Goal: Task Accomplishment & Management: Manage account settings

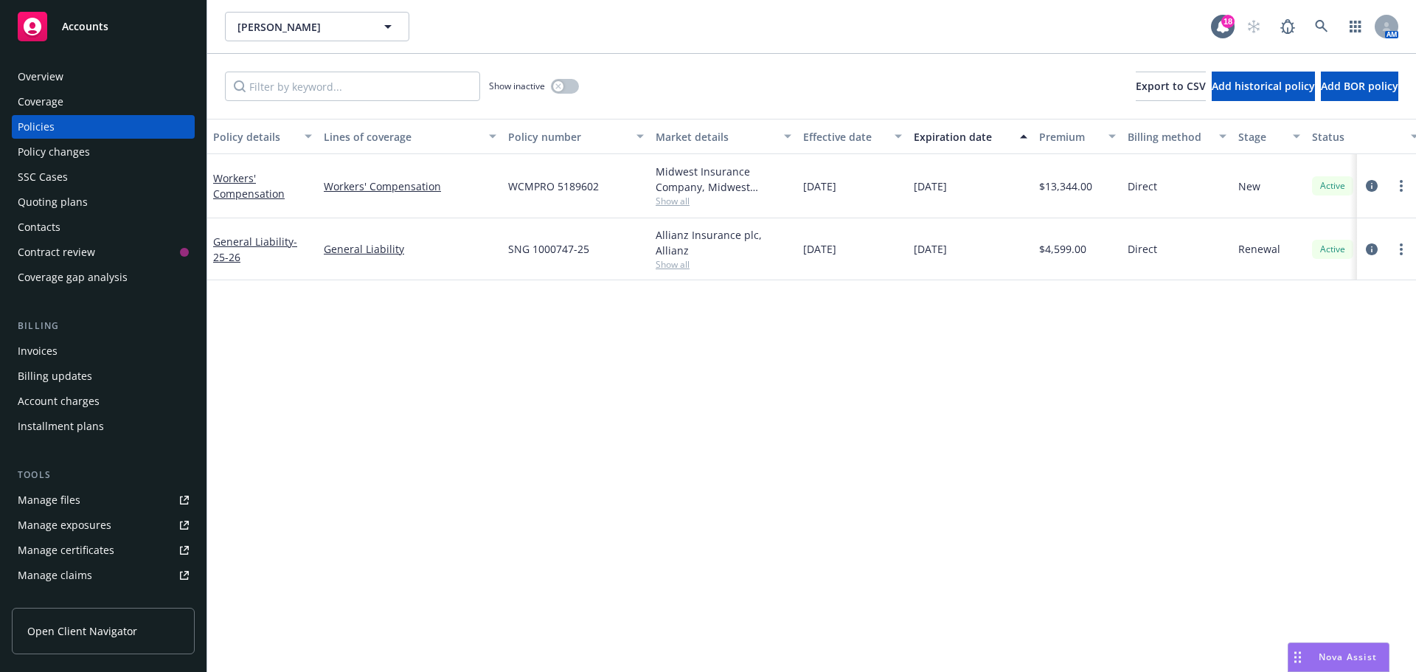
click at [1391, 184] on div at bounding box center [1386, 186] width 47 height 18
click at [1402, 188] on icon "more" at bounding box center [1401, 186] width 3 height 12
click at [1308, 271] on link "End policy" at bounding box center [1322, 274] width 173 height 29
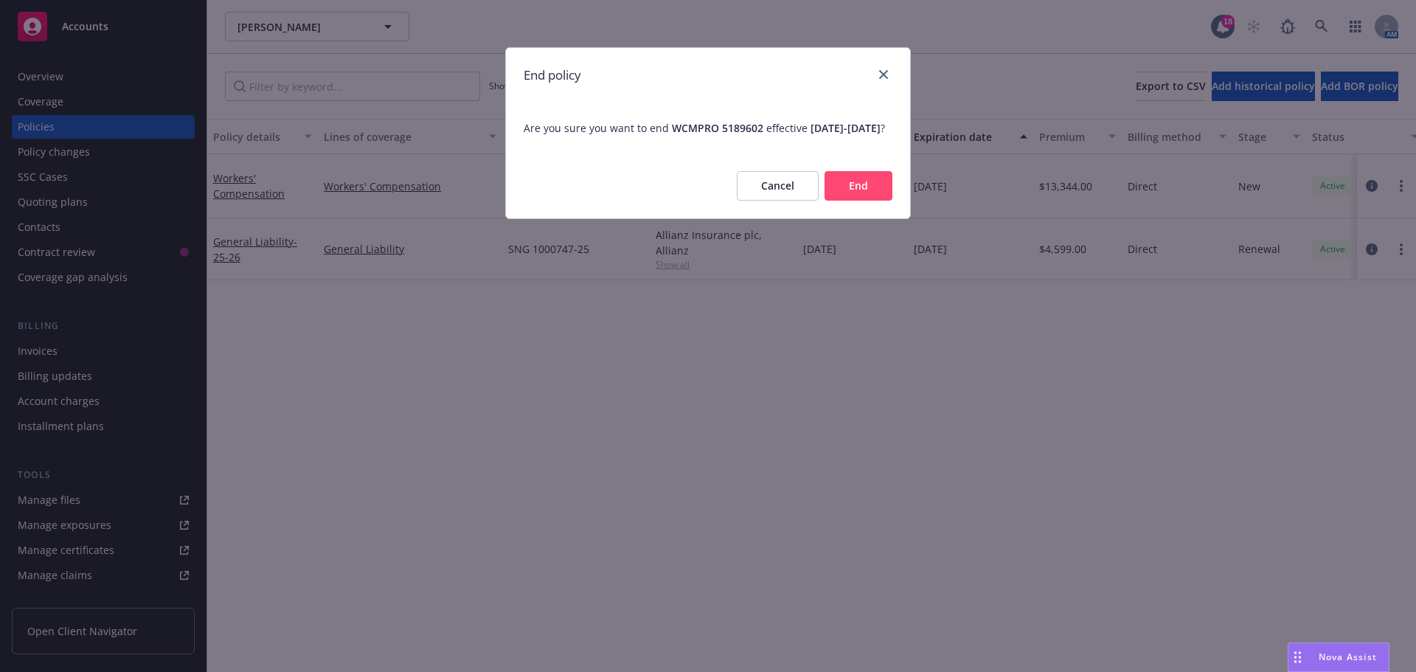
click at [852, 201] on button "End" at bounding box center [858, 185] width 68 height 29
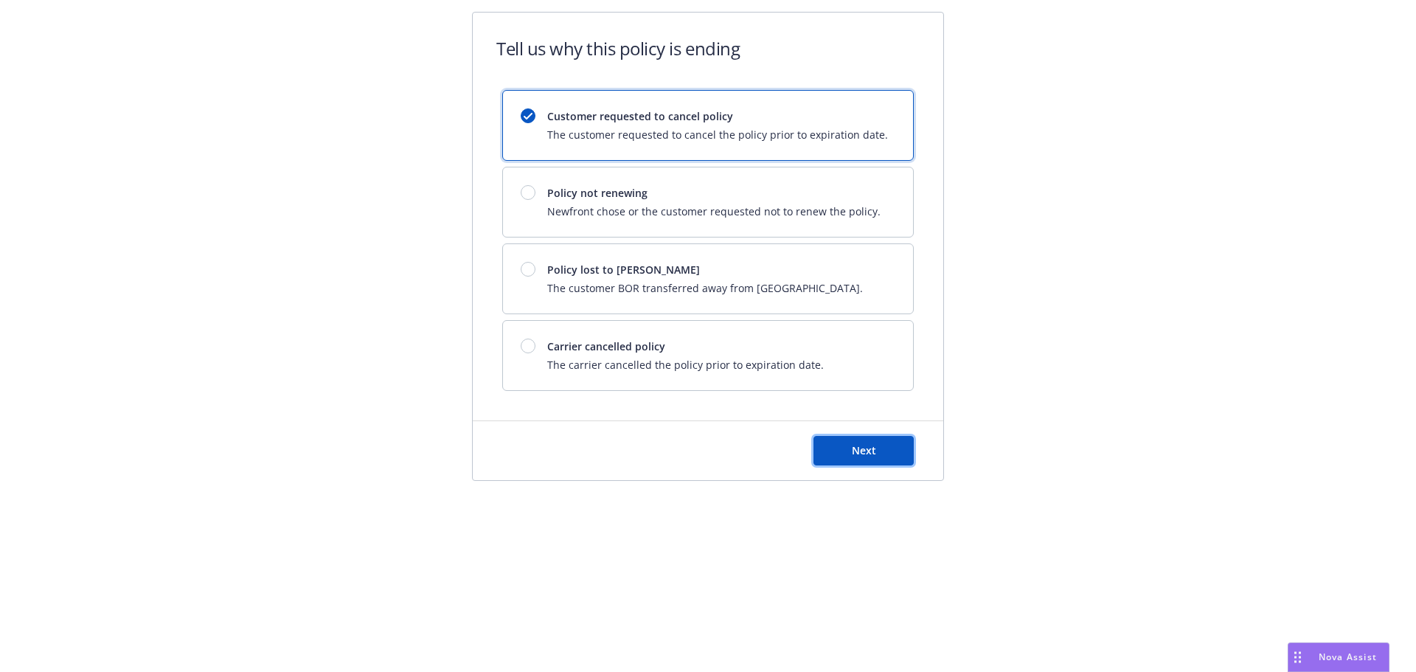
click at [835, 451] on button "Next" at bounding box center [863, 450] width 100 height 29
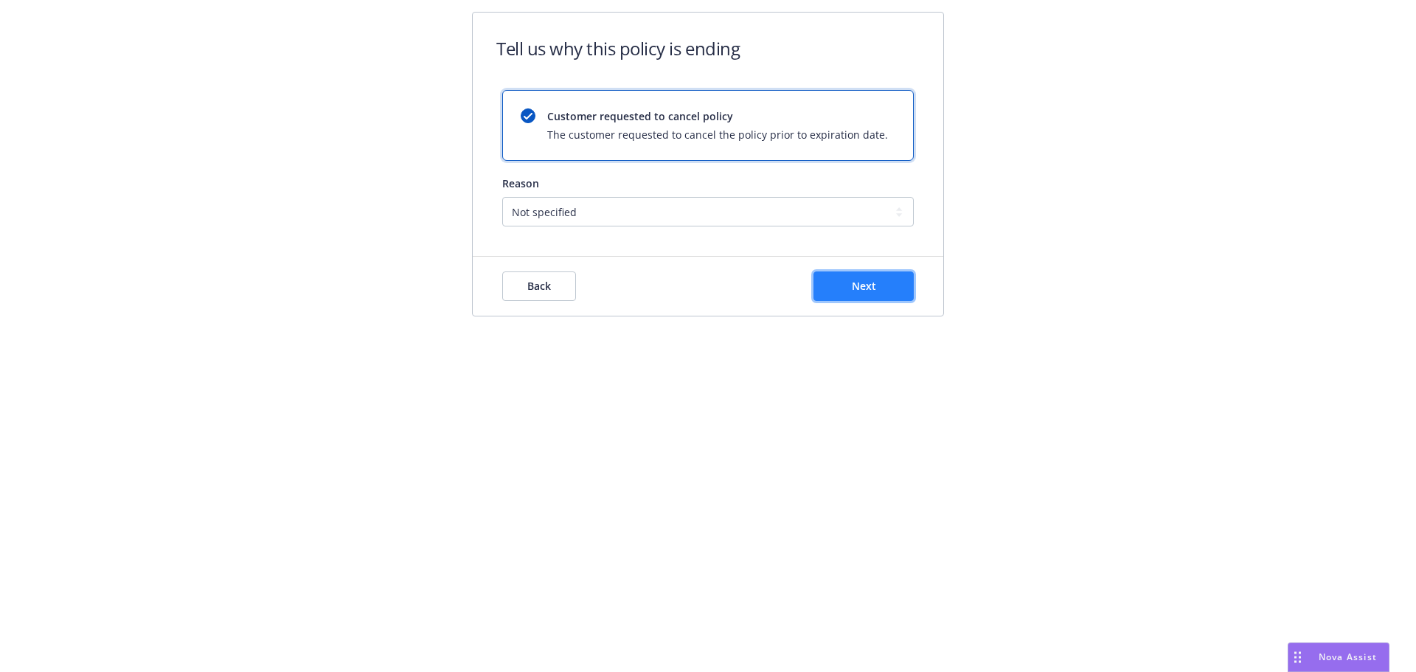
click at [839, 279] on button "Next" at bounding box center [863, 285] width 100 height 29
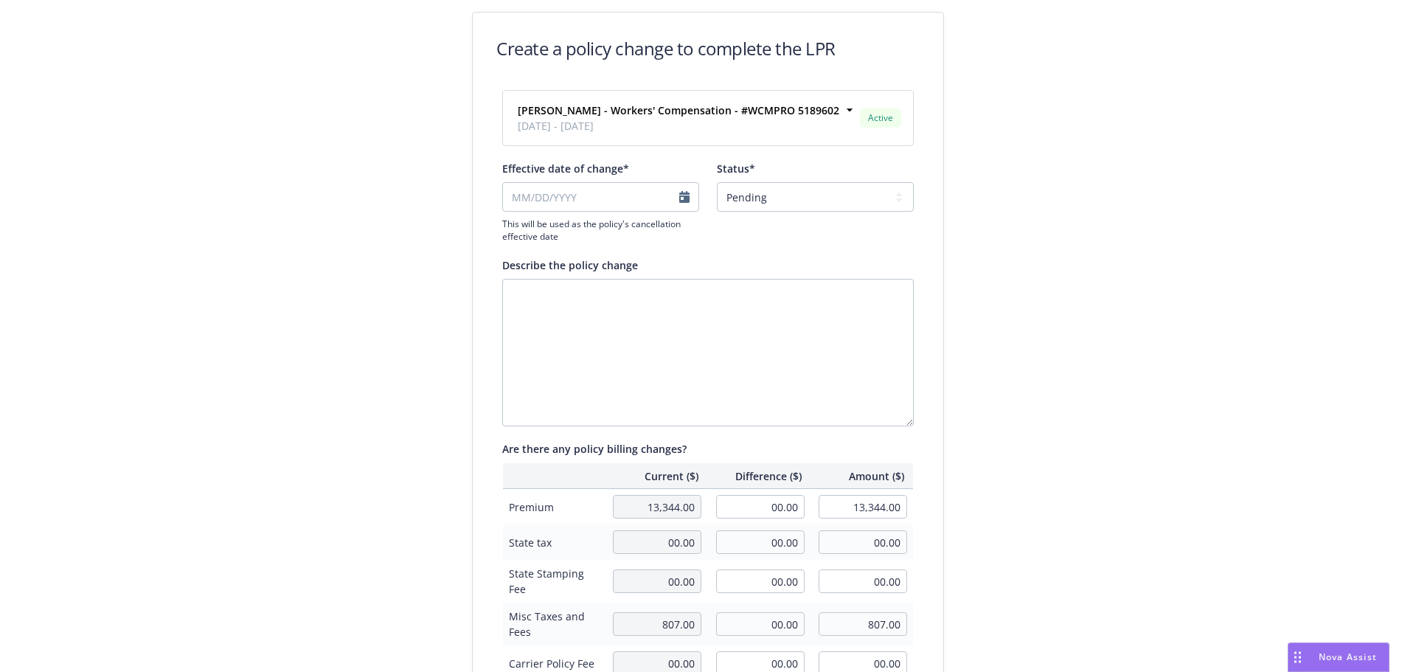
click at [700, 204] on div "Effective date of change* This will be used as the policy's cancellation effect…" at bounding box center [707, 202] width 411 height 82
select select "August"
select select "2025"
click at [656, 201] on input "Effective date of change*" at bounding box center [600, 196] width 197 height 29
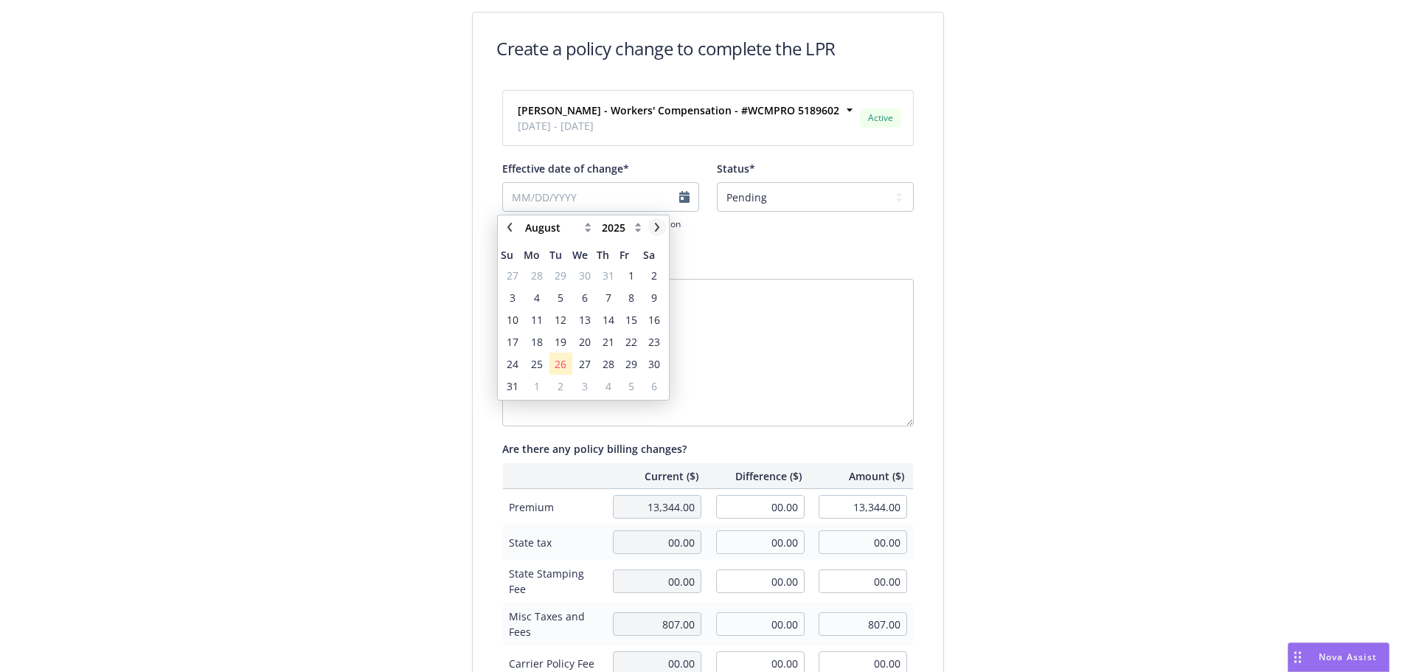
click at [653, 226] on icon "chevronRight" at bounding box center [657, 227] width 9 height 9
select select "October"
click at [611, 314] on span "16" at bounding box center [608, 319] width 12 height 15
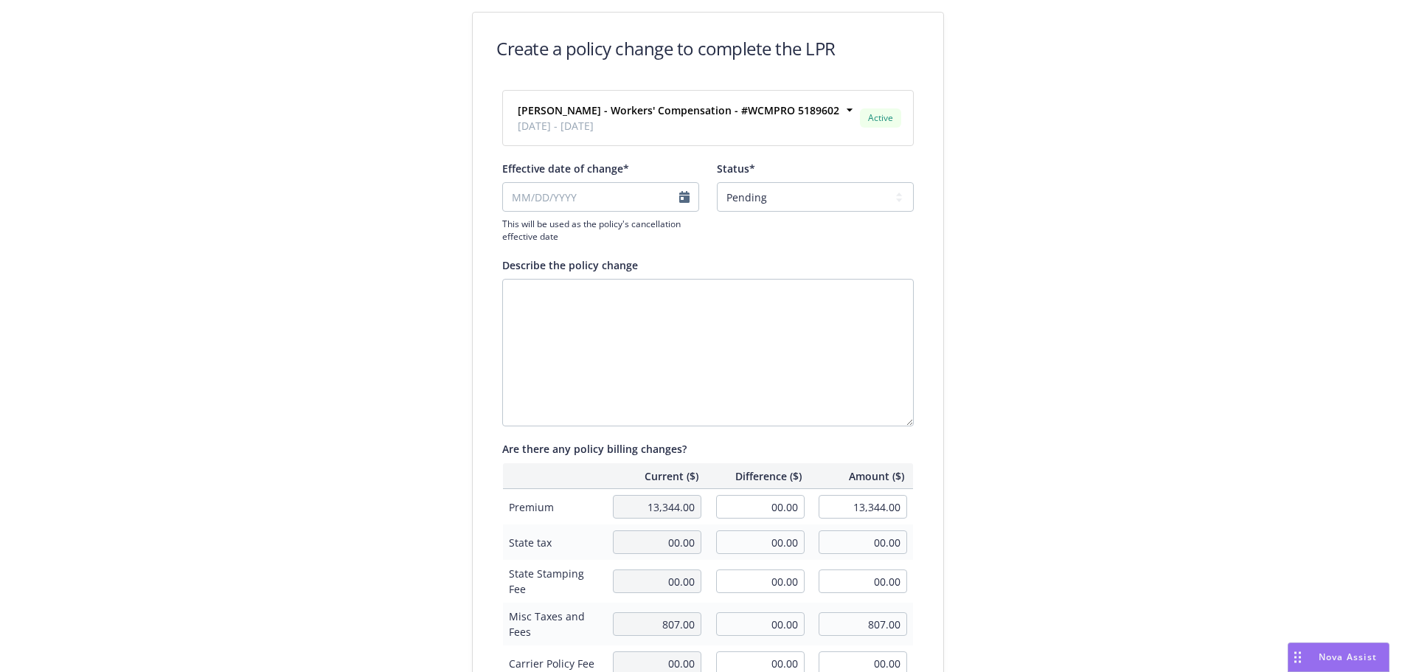
type input "[DATE]"
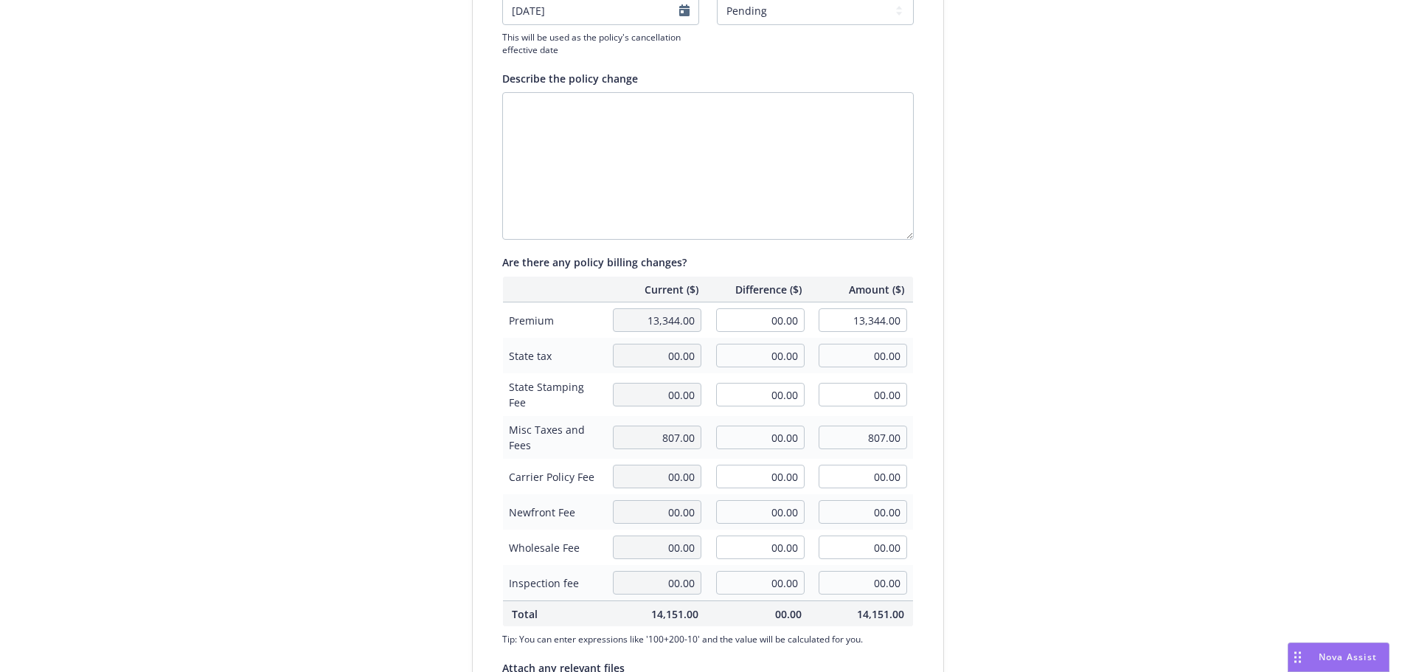
scroll to position [340, 0]
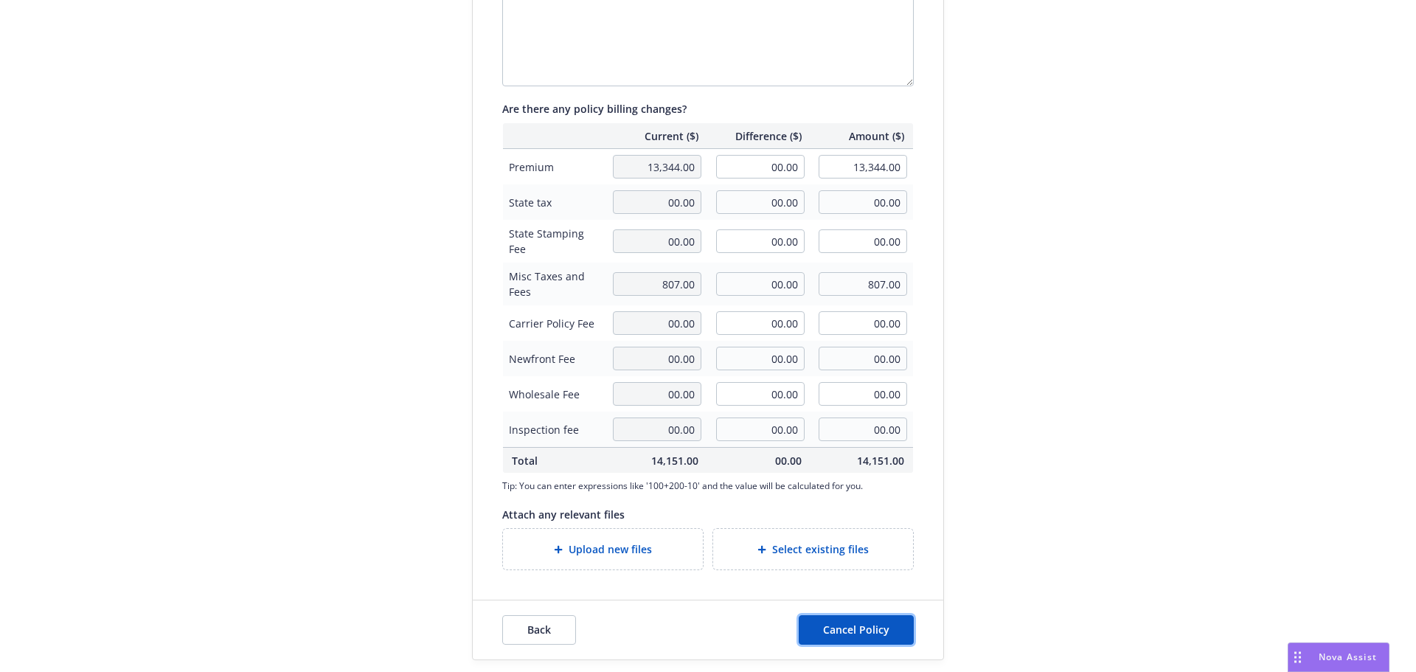
click at [858, 618] on button "Cancel Policy" at bounding box center [856, 629] width 115 height 29
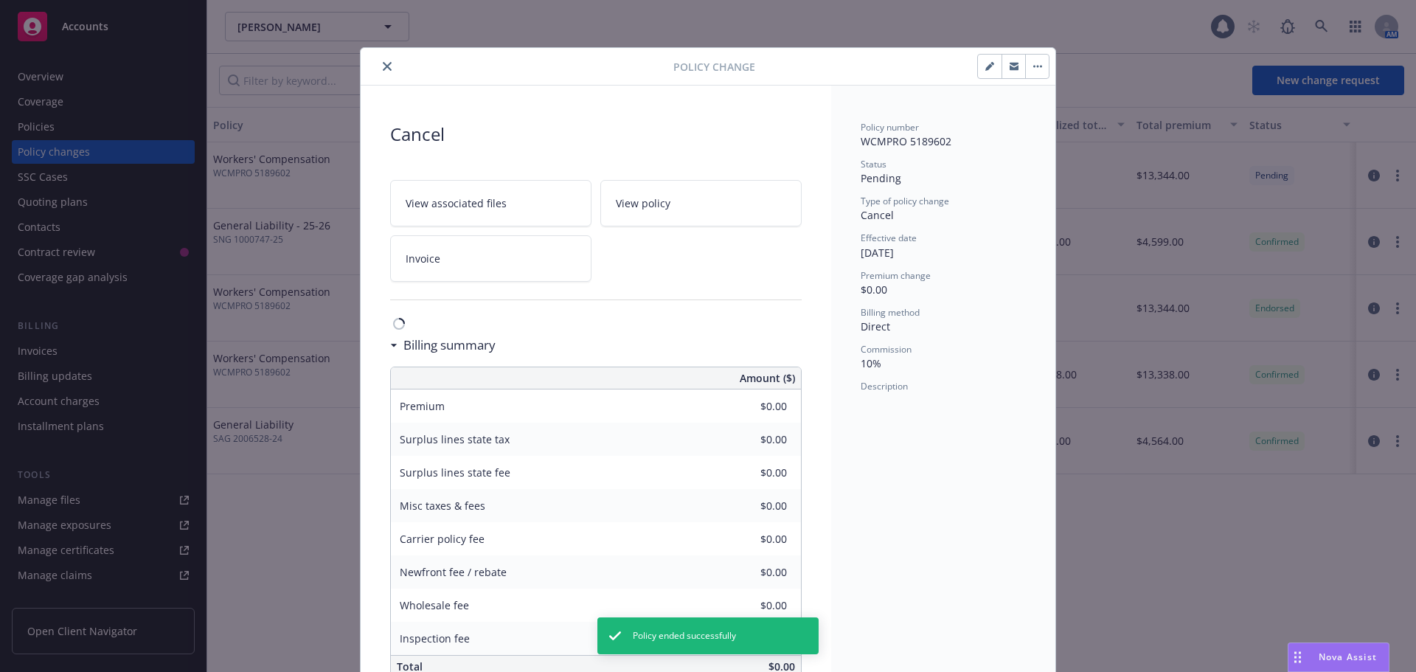
scroll to position [38, 0]
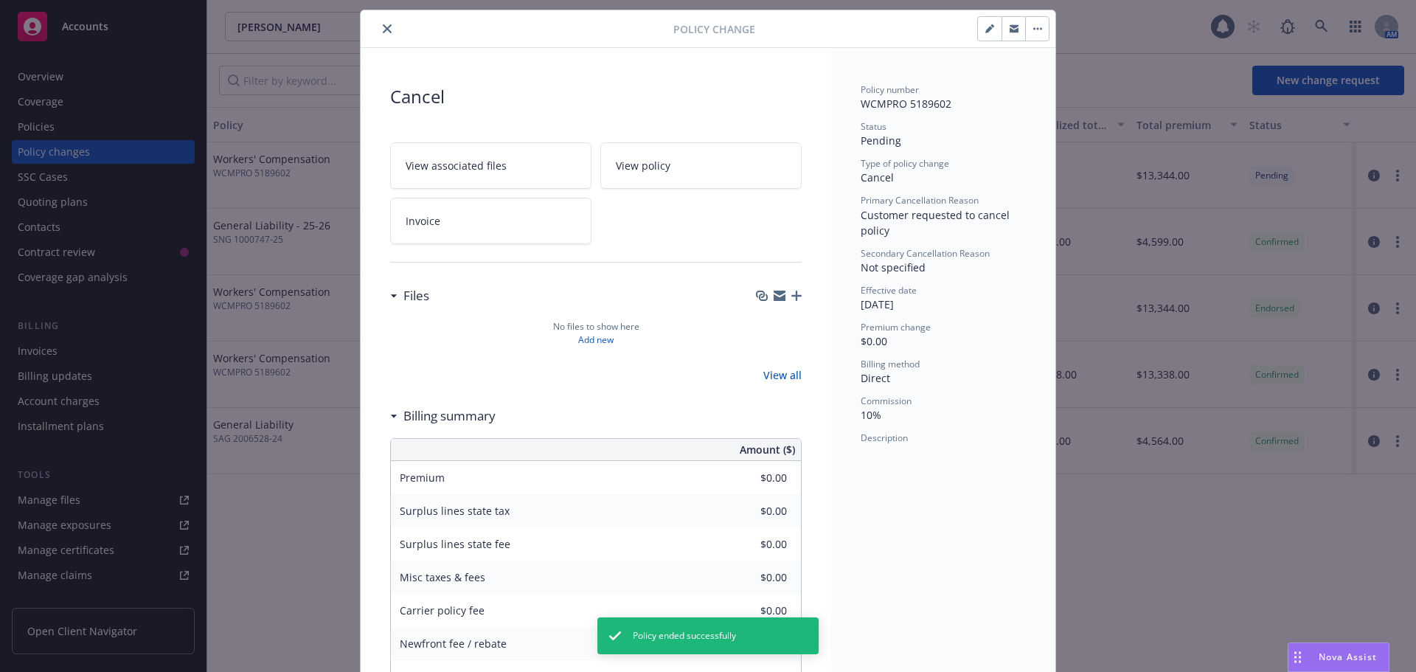
click at [381, 24] on button "close" at bounding box center [387, 29] width 18 height 18
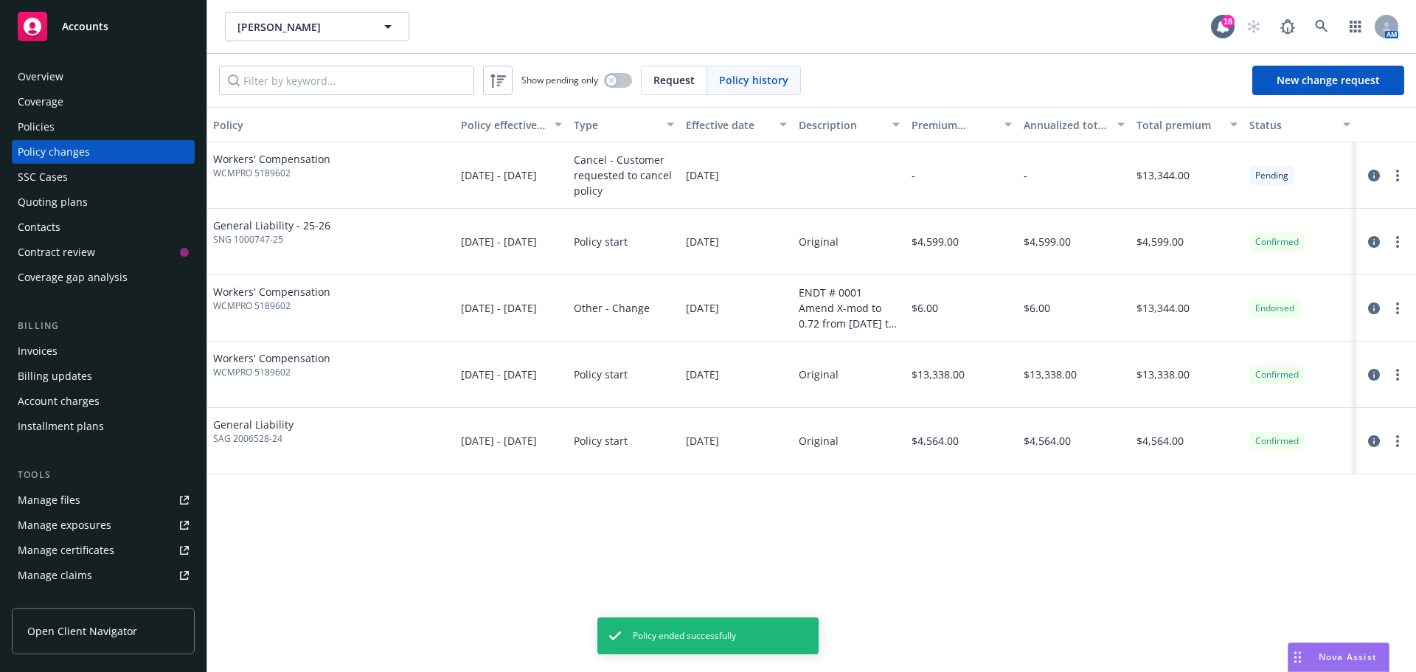
click at [77, 69] on div "Overview" at bounding box center [103, 77] width 171 height 24
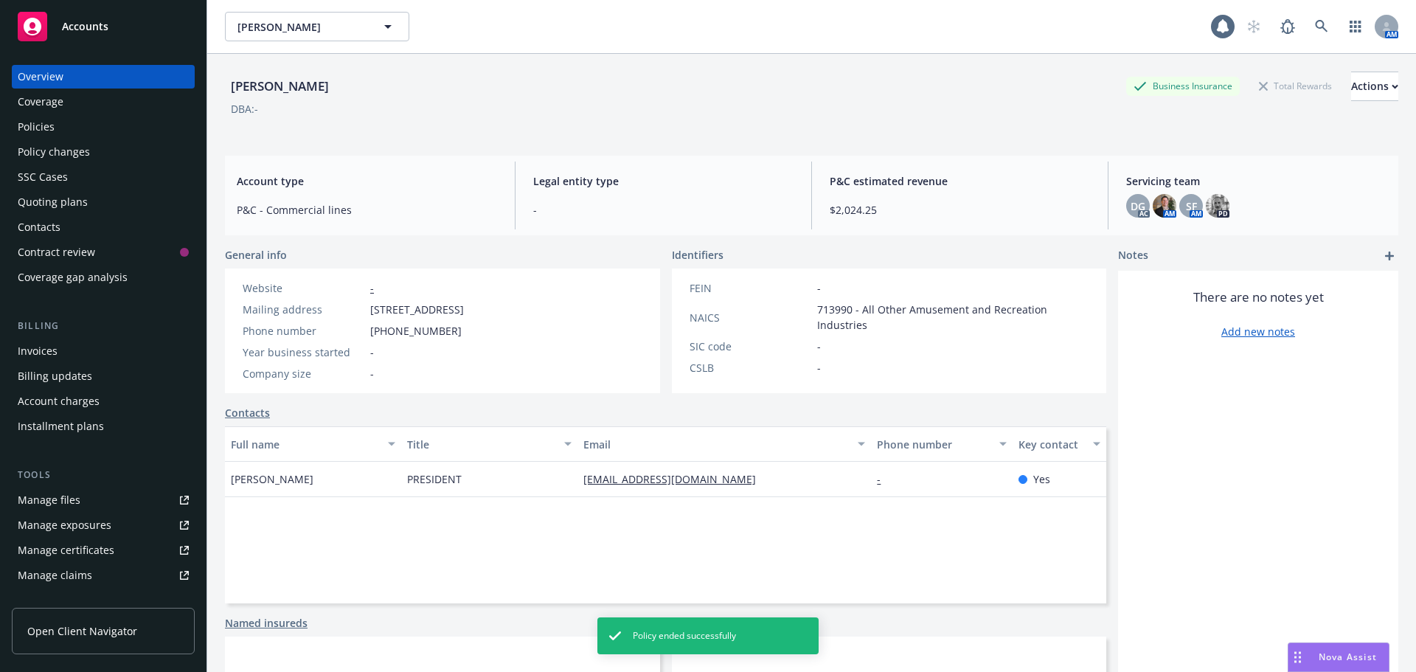
click at [1359, 63] on div "[PERSON_NAME] Business Insurance Total Rewards Actions DBA: -" at bounding box center [811, 99] width 1173 height 90
click at [1360, 81] on div "Actions" at bounding box center [1374, 86] width 47 height 28
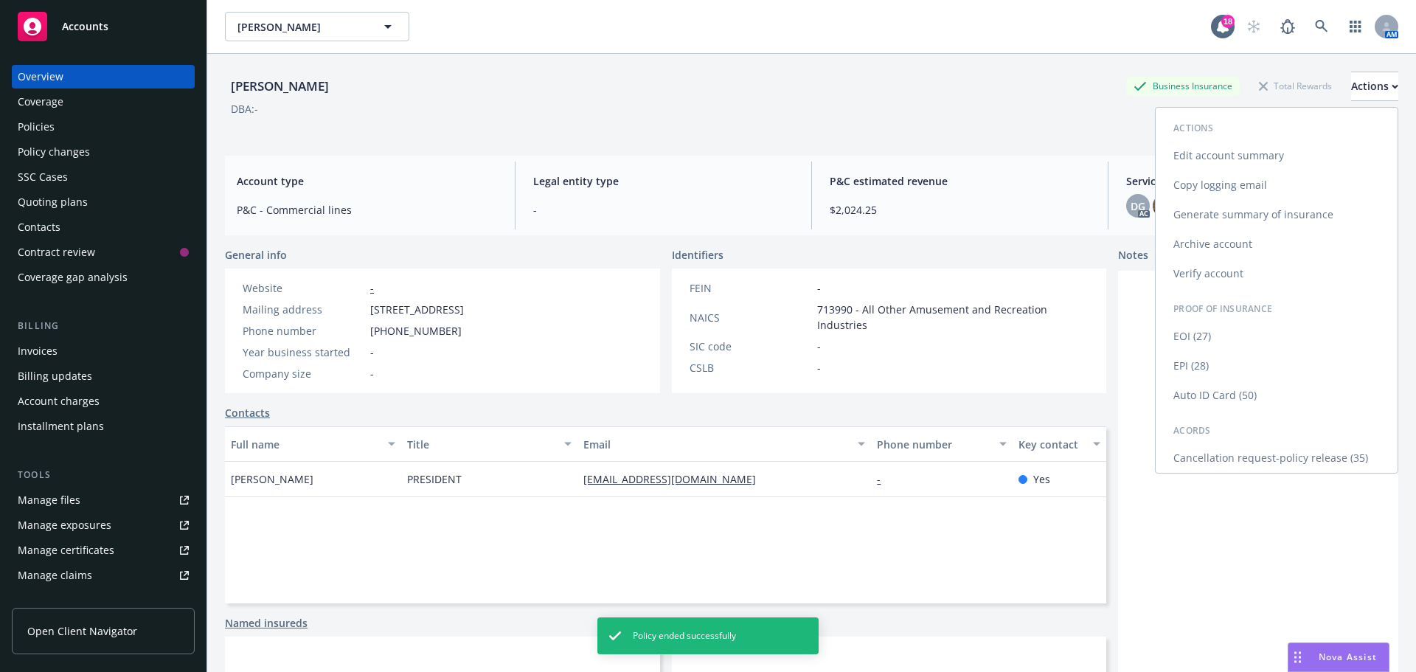
click at [1259, 456] on link "Cancellation request-policy release (35)" at bounding box center [1277, 457] width 242 height 29
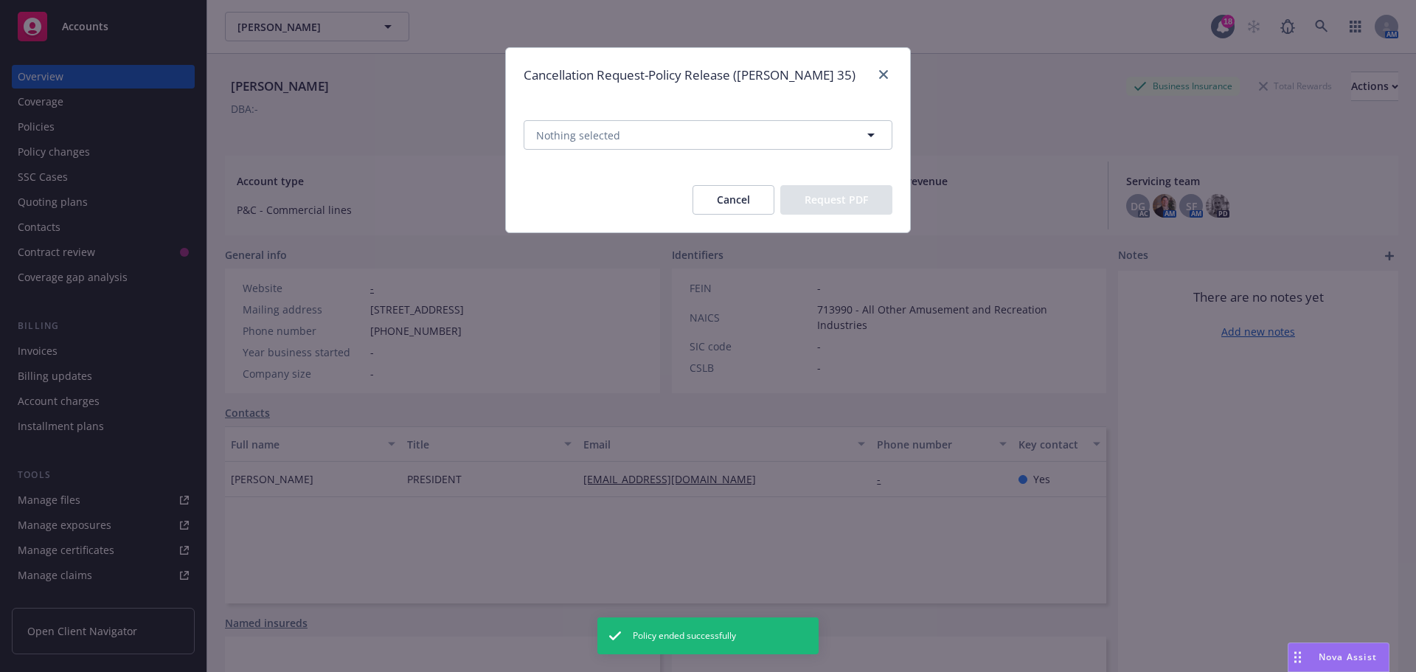
click at [766, 150] on span "Nothing selected" at bounding box center [708, 135] width 404 height 65
click at [766, 141] on button "Nothing selected" at bounding box center [708, 134] width 369 height 29
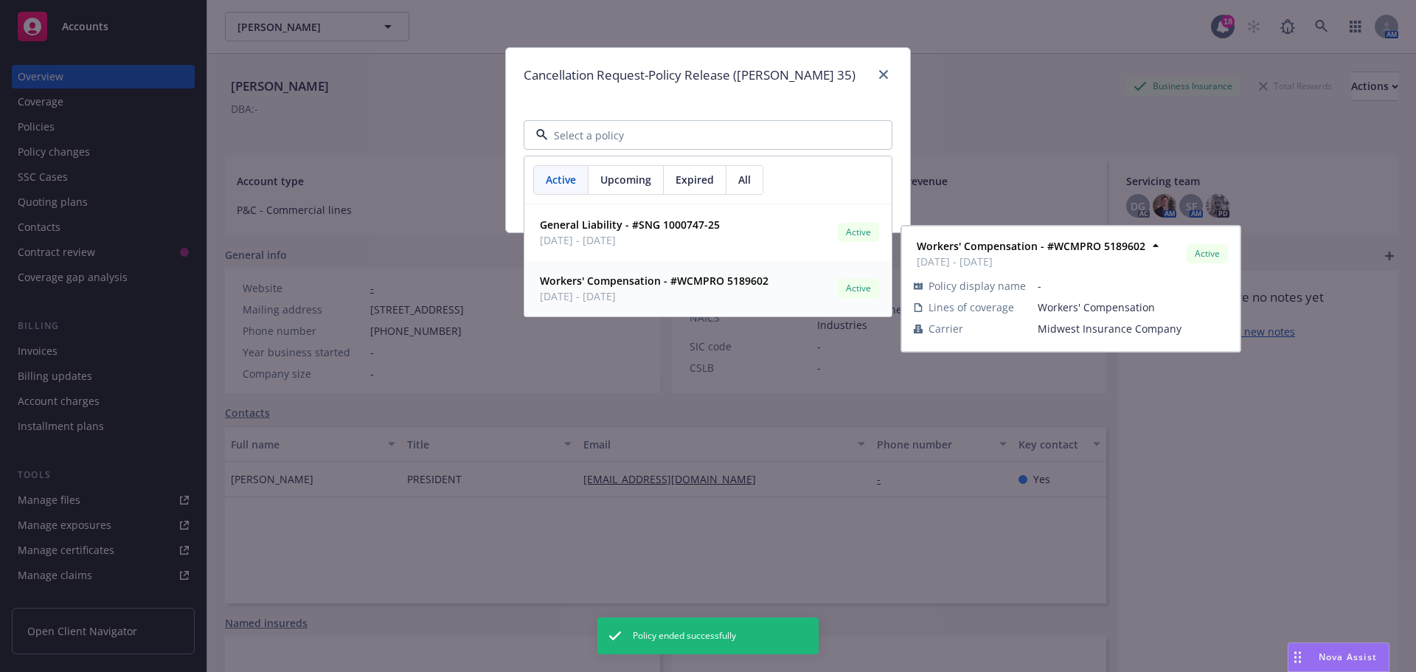
click at [680, 282] on strong "Workers' Compensation - #WCMPRO 5189602" at bounding box center [654, 281] width 229 height 14
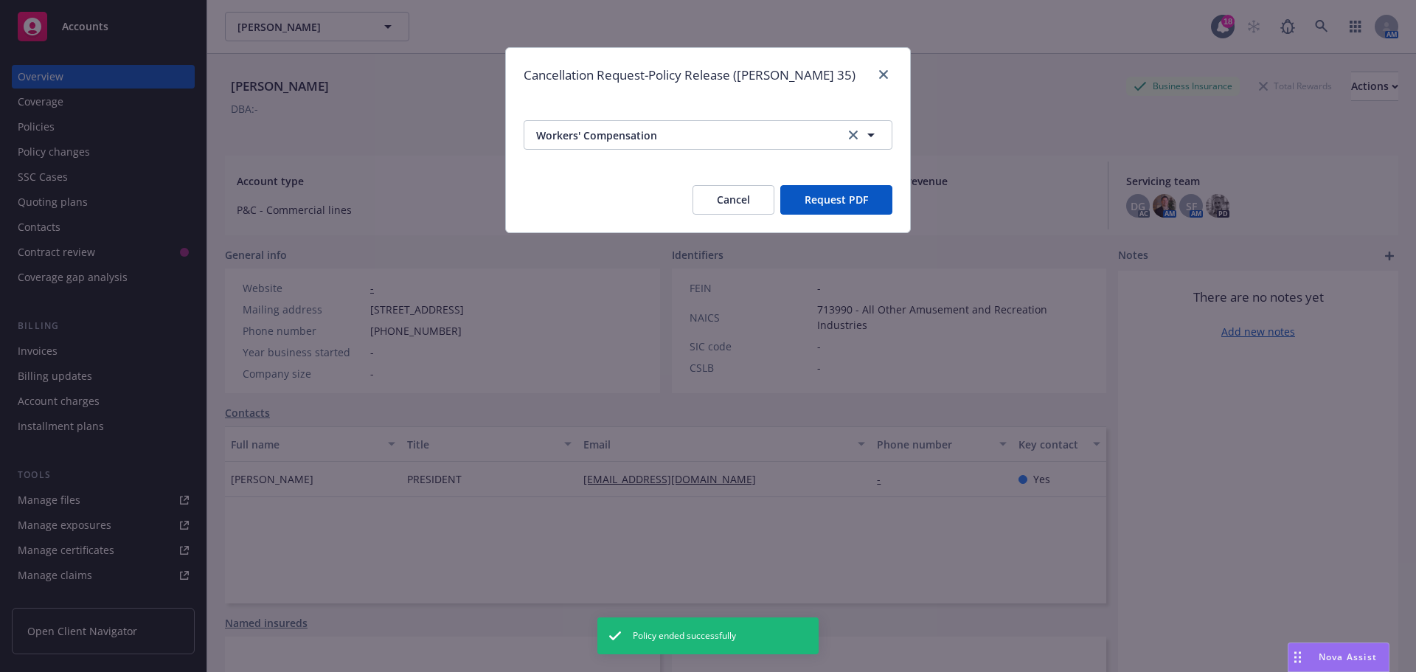
click at [877, 190] on button "Request PDF" at bounding box center [836, 199] width 112 height 29
click at [878, 77] on link "close" at bounding box center [884, 75] width 18 height 18
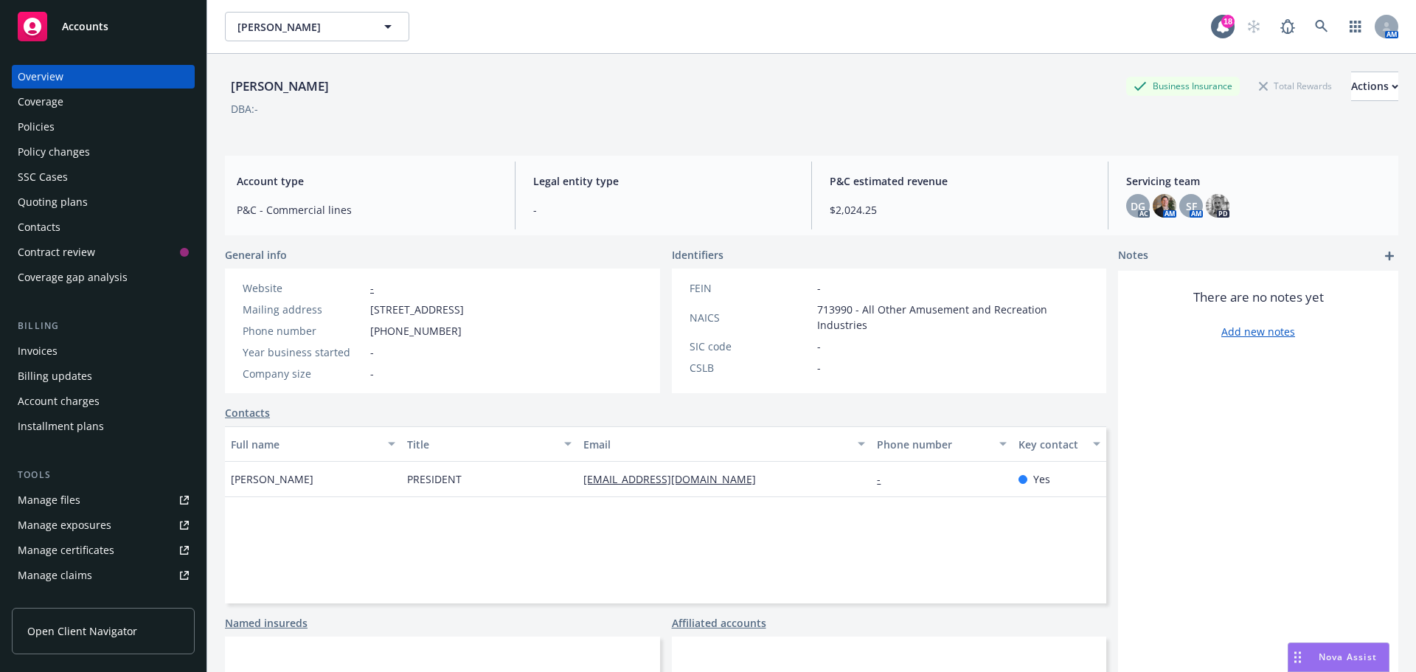
click at [58, 131] on div "Policies" at bounding box center [103, 127] width 171 height 24
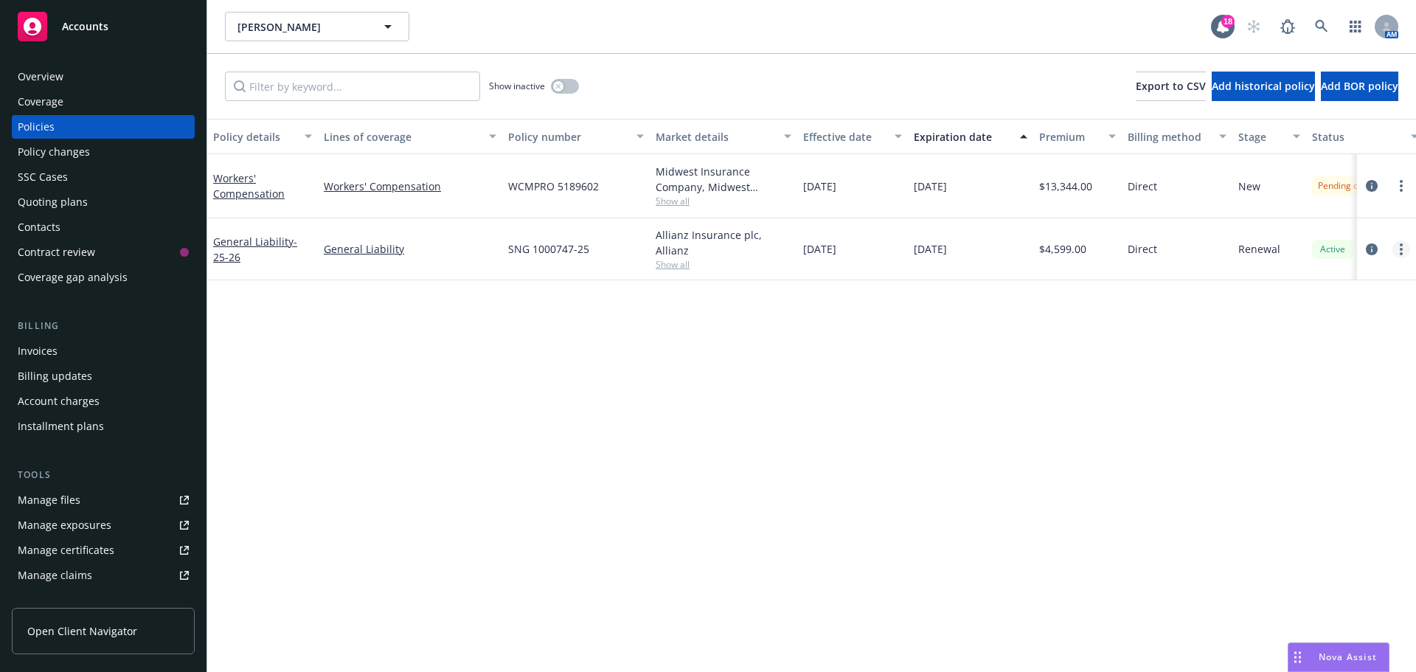
click at [1394, 250] on link "more" at bounding box center [1401, 249] width 18 height 18
click at [1403, 178] on link "more" at bounding box center [1401, 186] width 18 height 18
click at [1333, 391] on link "Copy logging email" at bounding box center [1322, 392] width 173 height 29
click at [670, 204] on span "Show all" at bounding box center [724, 201] width 136 height 13
drag, startPoint x: 538, startPoint y: 294, endPoint x: 505, endPoint y: 292, distance: 33.3
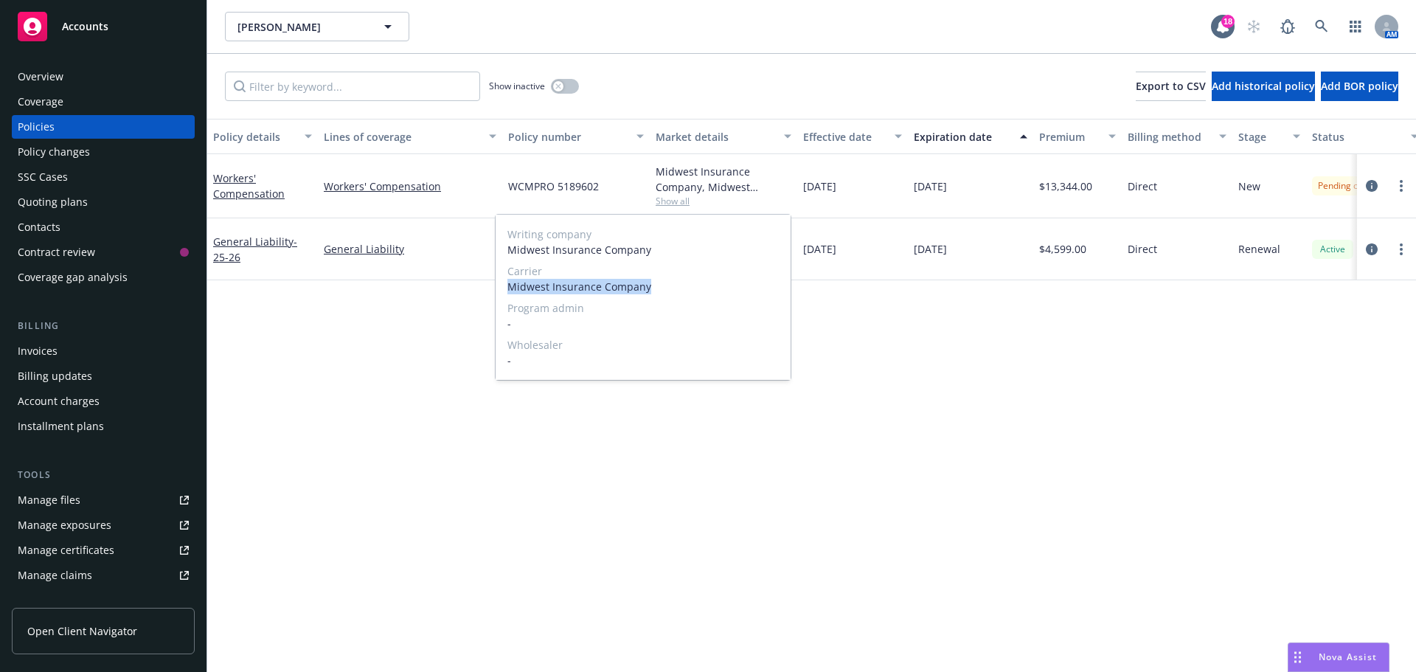
click at [505, 292] on div "Writing company Midwest Insurance Company Carrier Midwest Insurance Company Pro…" at bounding box center [643, 297] width 295 height 165
copy span "Midwest Insurance Company"
